Goal: Information Seeking & Learning: Learn about a topic

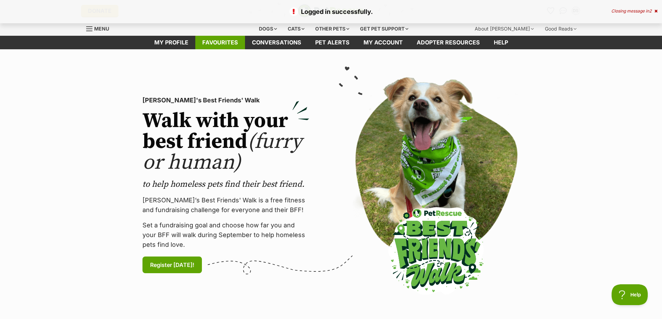
click at [218, 44] on link "Favourites" at bounding box center [220, 43] width 50 height 14
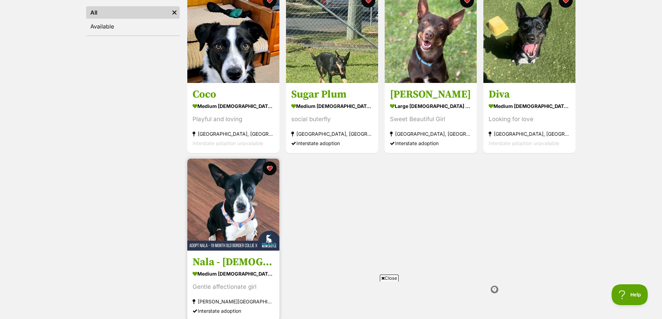
scroll to position [104, 0]
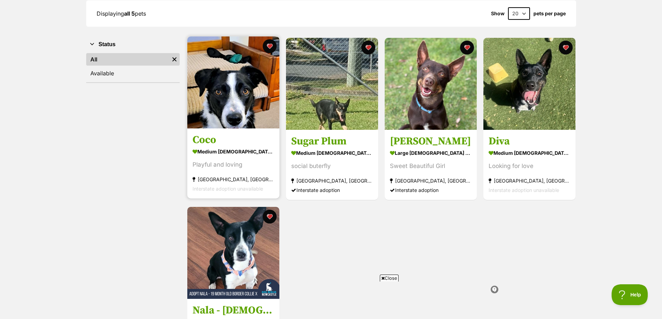
click at [248, 155] on div "medium female Dog" at bounding box center [234, 152] width 82 height 10
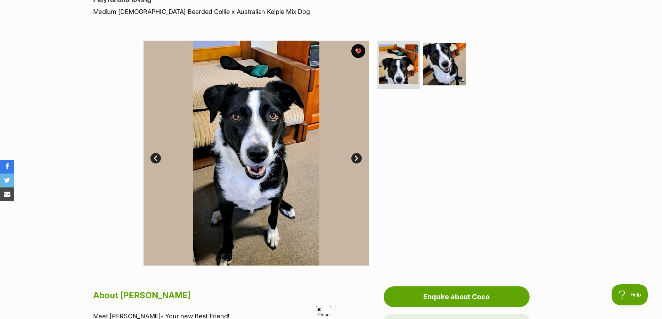
scroll to position [104, 0]
click at [353, 158] on link "Next" at bounding box center [356, 158] width 10 height 10
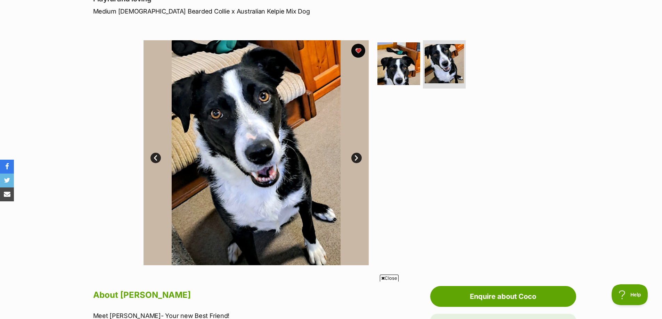
scroll to position [0, 0]
click at [153, 158] on link "Prev" at bounding box center [155, 158] width 10 height 10
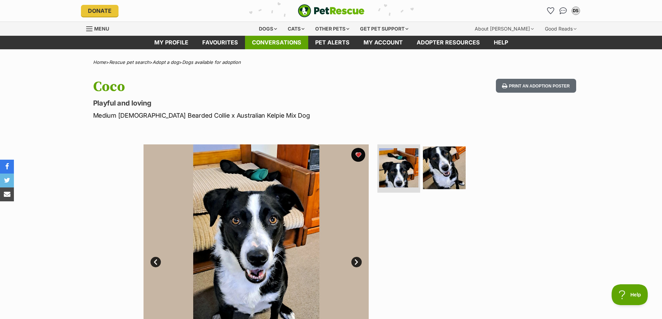
click at [266, 44] on link "Conversations" at bounding box center [276, 43] width 63 height 14
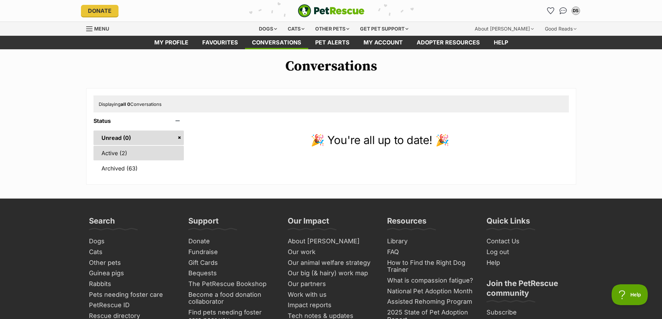
click at [112, 157] on link "Active (2)" at bounding box center [138, 153] width 91 height 15
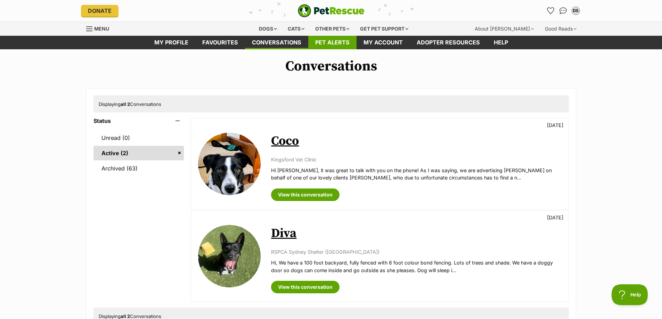
click at [342, 39] on link "Pet alerts" at bounding box center [332, 43] width 48 height 14
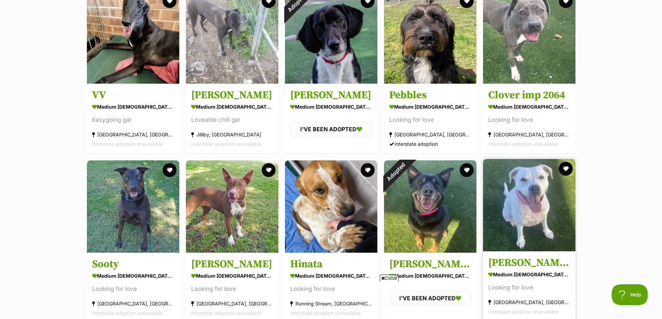
scroll to position [104, 0]
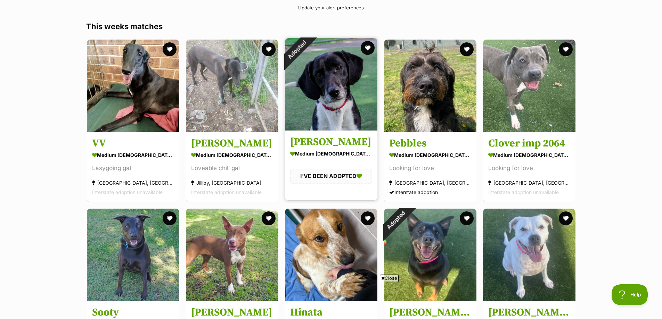
click at [301, 146] on h3 "Regina" at bounding box center [331, 142] width 82 height 13
click at [301, 145] on h3 "Regina" at bounding box center [331, 142] width 82 height 13
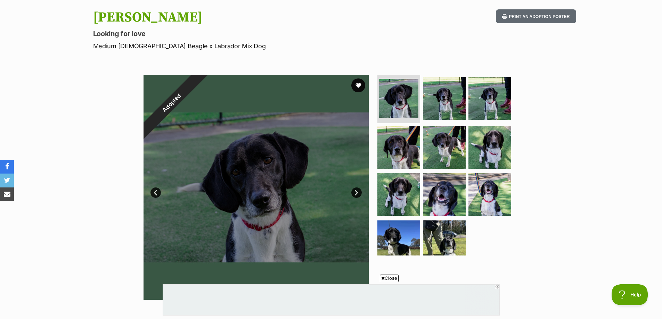
click at [358, 193] on link "Next" at bounding box center [356, 193] width 10 height 10
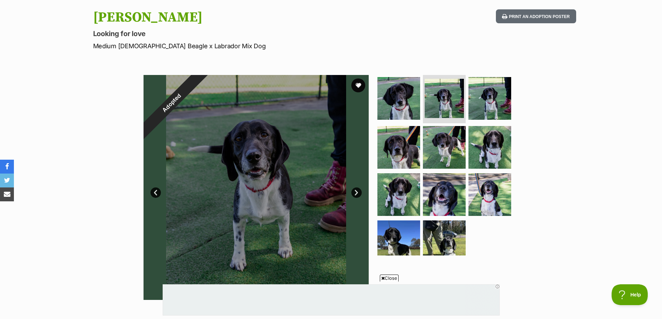
click at [358, 193] on link "Next" at bounding box center [356, 193] width 10 height 10
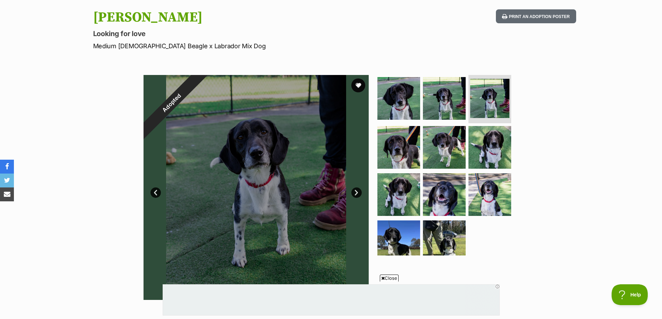
click at [358, 193] on link "Next" at bounding box center [356, 193] width 10 height 10
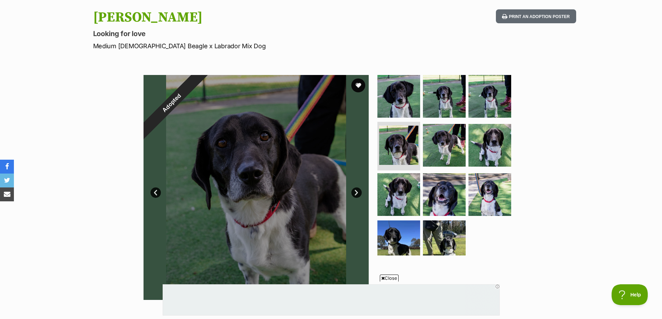
click at [356, 193] on link "Next" at bounding box center [356, 193] width 10 height 10
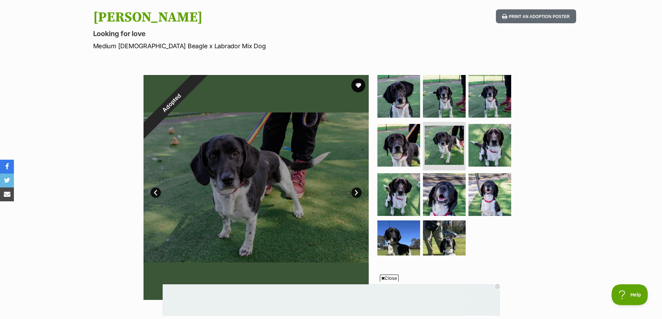
click at [355, 194] on link "Next" at bounding box center [356, 193] width 10 height 10
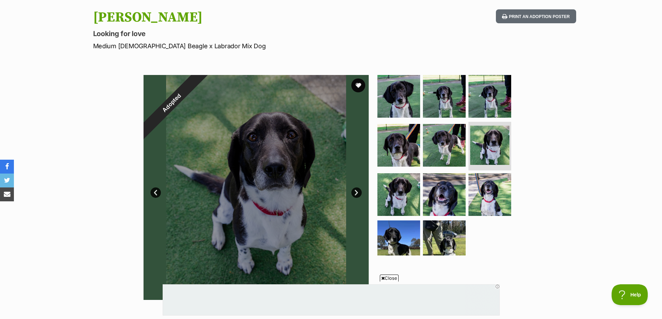
click at [355, 194] on link "Next" at bounding box center [356, 193] width 10 height 10
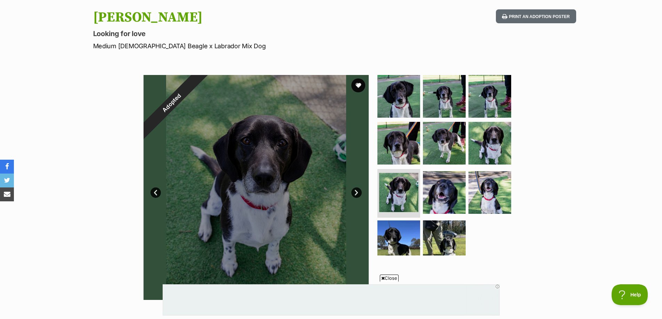
click at [355, 194] on link "Next" at bounding box center [356, 193] width 10 height 10
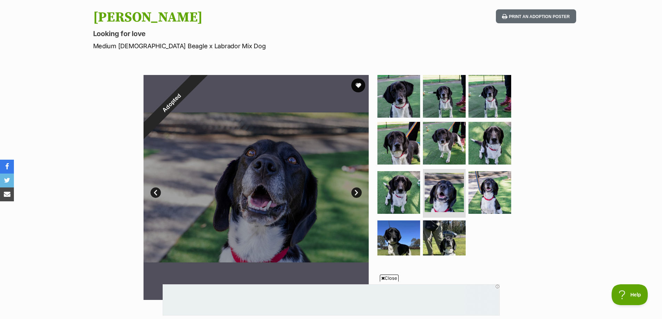
click at [355, 194] on link "Next" at bounding box center [356, 193] width 10 height 10
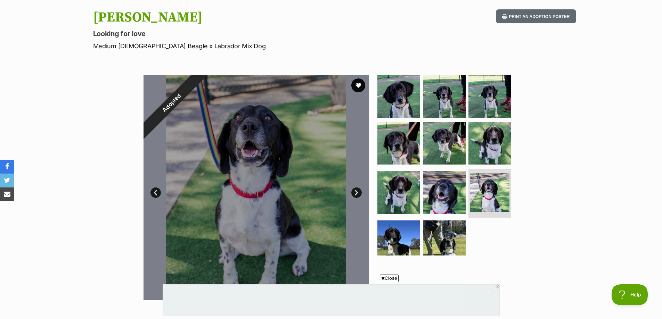
click at [355, 194] on link "Next" at bounding box center [356, 193] width 10 height 10
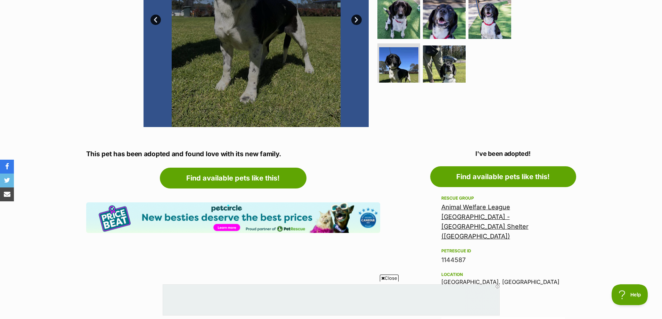
scroll to position [243, 0]
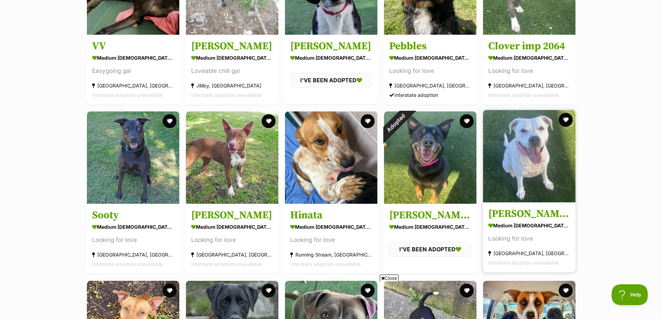
scroll to position [139, 0]
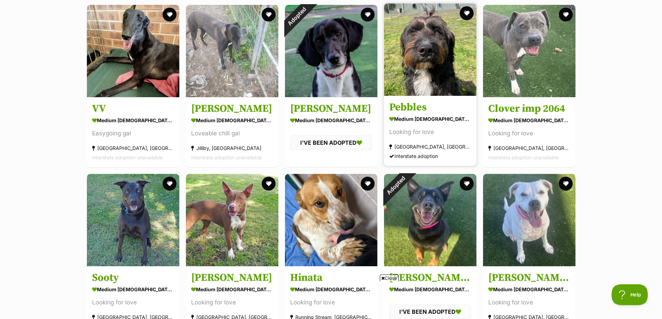
click at [419, 108] on h3 "Pebbles" at bounding box center [430, 107] width 82 height 13
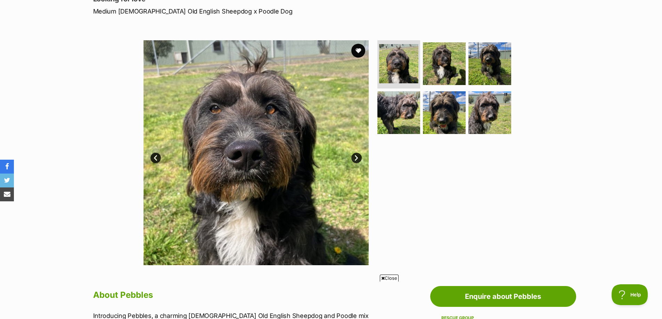
click at [353, 156] on link "Next" at bounding box center [356, 158] width 10 height 10
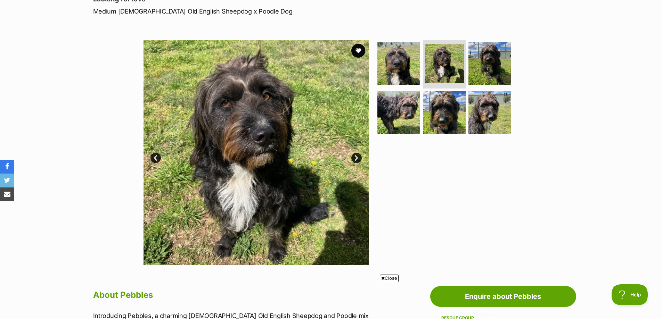
click at [353, 156] on link "Next" at bounding box center [356, 158] width 10 height 10
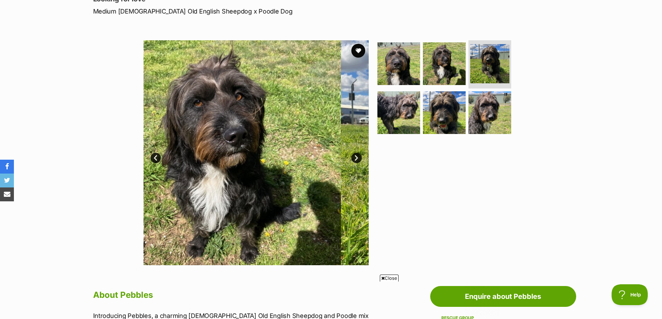
click at [353, 156] on link "Next" at bounding box center [356, 158] width 10 height 10
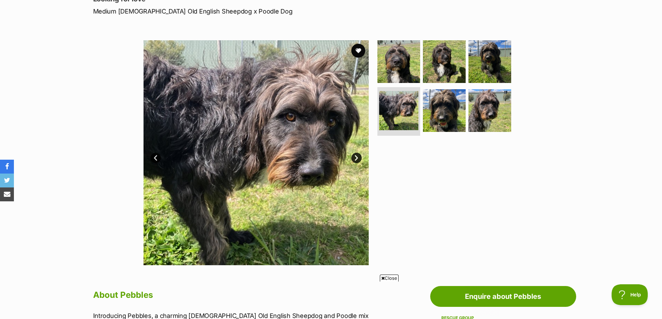
click at [353, 156] on link "Next" at bounding box center [356, 158] width 10 height 10
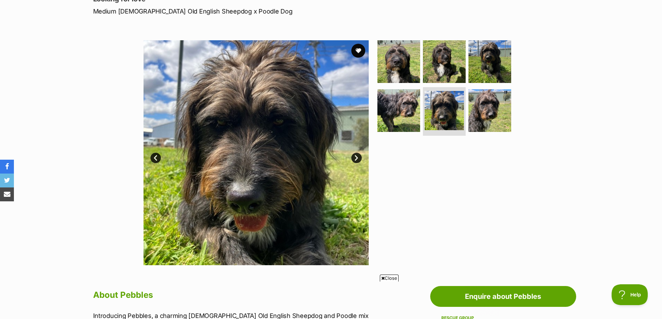
click at [353, 156] on link "Next" at bounding box center [356, 158] width 10 height 10
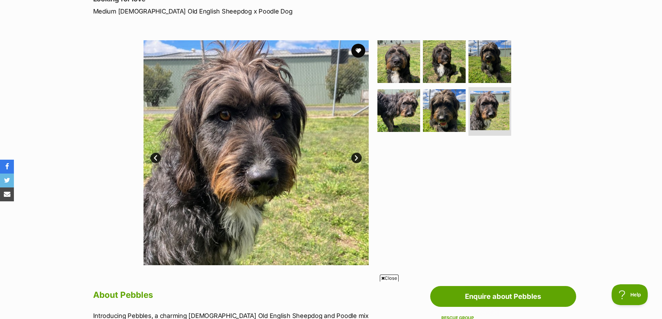
click at [353, 156] on link "Next" at bounding box center [356, 158] width 10 height 10
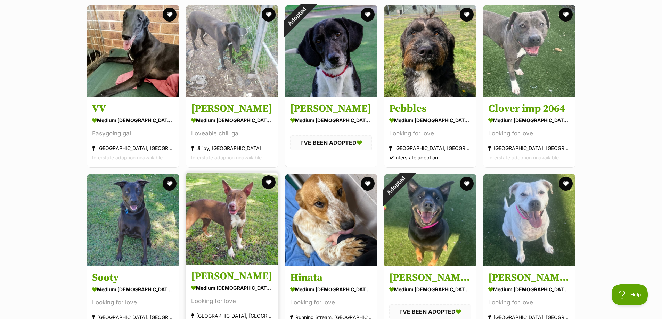
click at [224, 256] on img at bounding box center [232, 219] width 92 height 92
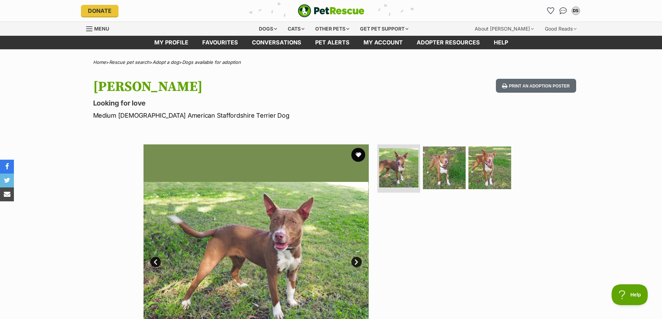
click at [353, 261] on link "Next" at bounding box center [356, 262] width 10 height 10
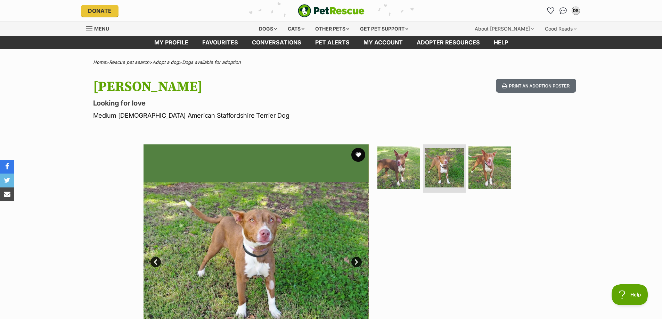
click at [353, 262] on link "Next" at bounding box center [356, 262] width 10 height 10
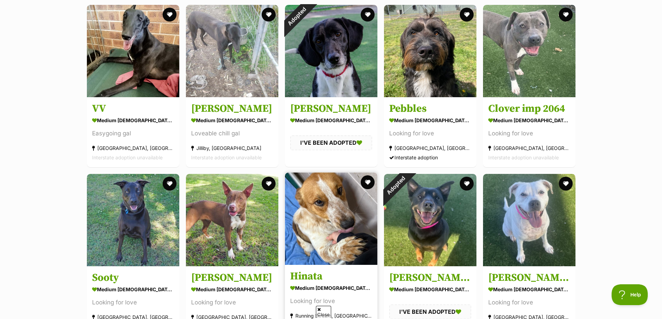
click at [348, 237] on img at bounding box center [331, 219] width 92 height 92
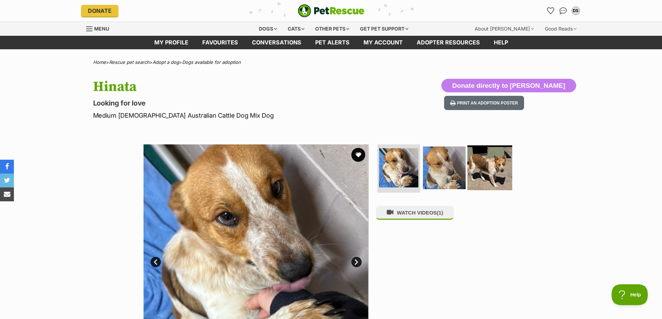
click at [498, 164] on img at bounding box center [489, 167] width 45 height 45
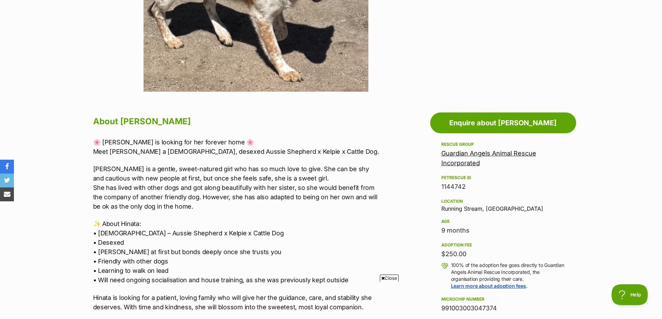
scroll to position [313, 0]
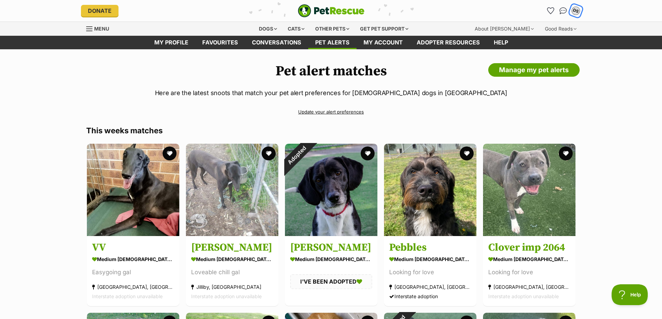
click at [578, 11] on div "DS" at bounding box center [575, 10] width 9 height 9
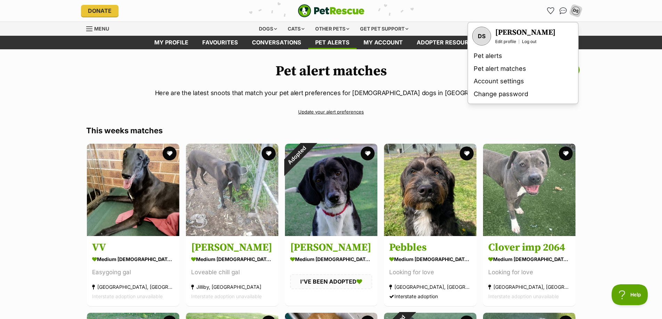
click at [519, 43] on div "Edit profile Log out" at bounding box center [525, 42] width 60 height 6
click at [527, 42] on link "Log out" at bounding box center [529, 42] width 15 height 6
